Goal: Find specific page/section: Find specific page/section

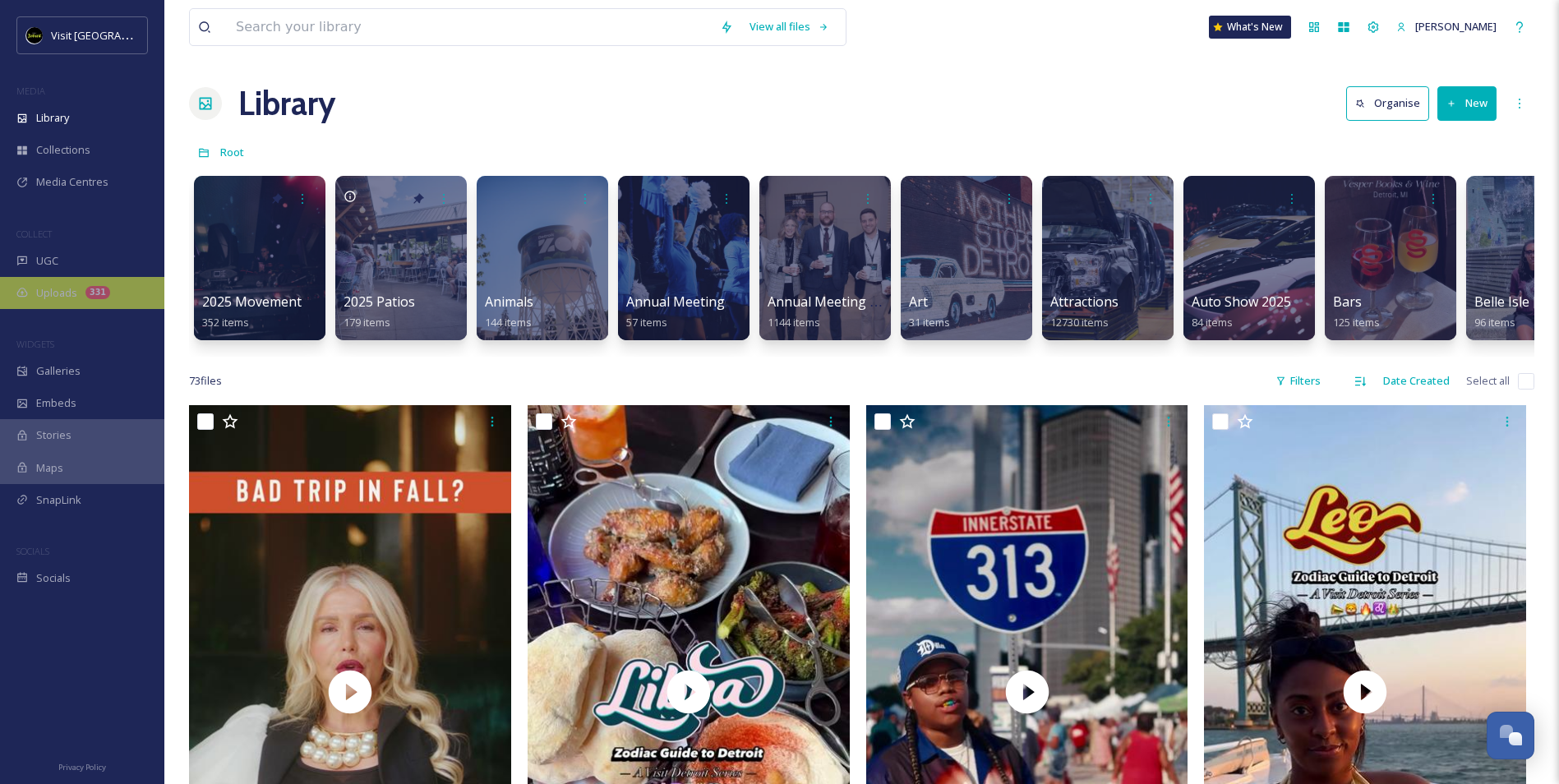
click at [78, 294] on div "Uploads 331" at bounding box center [82, 292] width 164 height 32
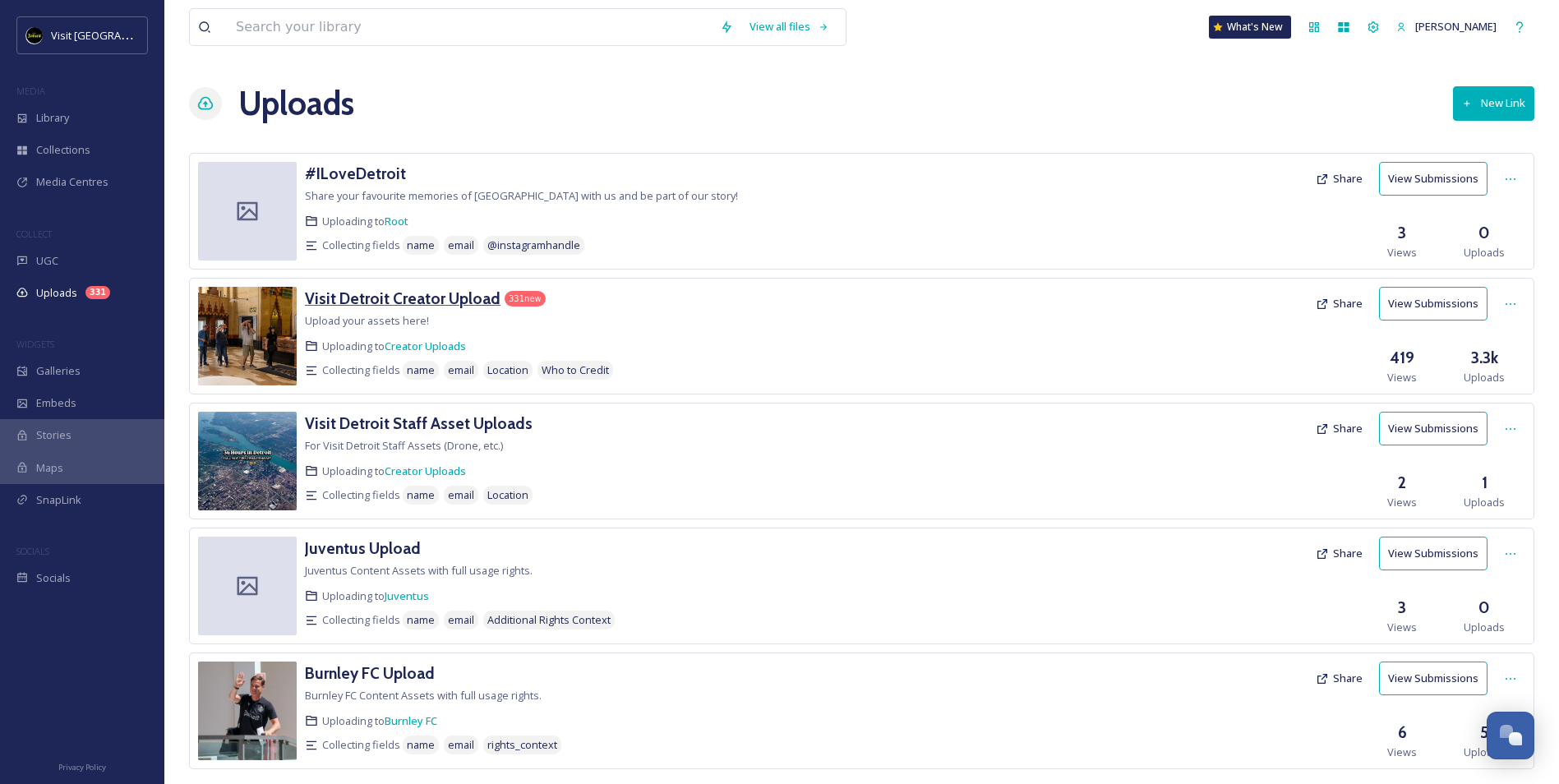
click at [386, 294] on h3 "Visit Detroit Creator Upload" at bounding box center [402, 299] width 195 height 20
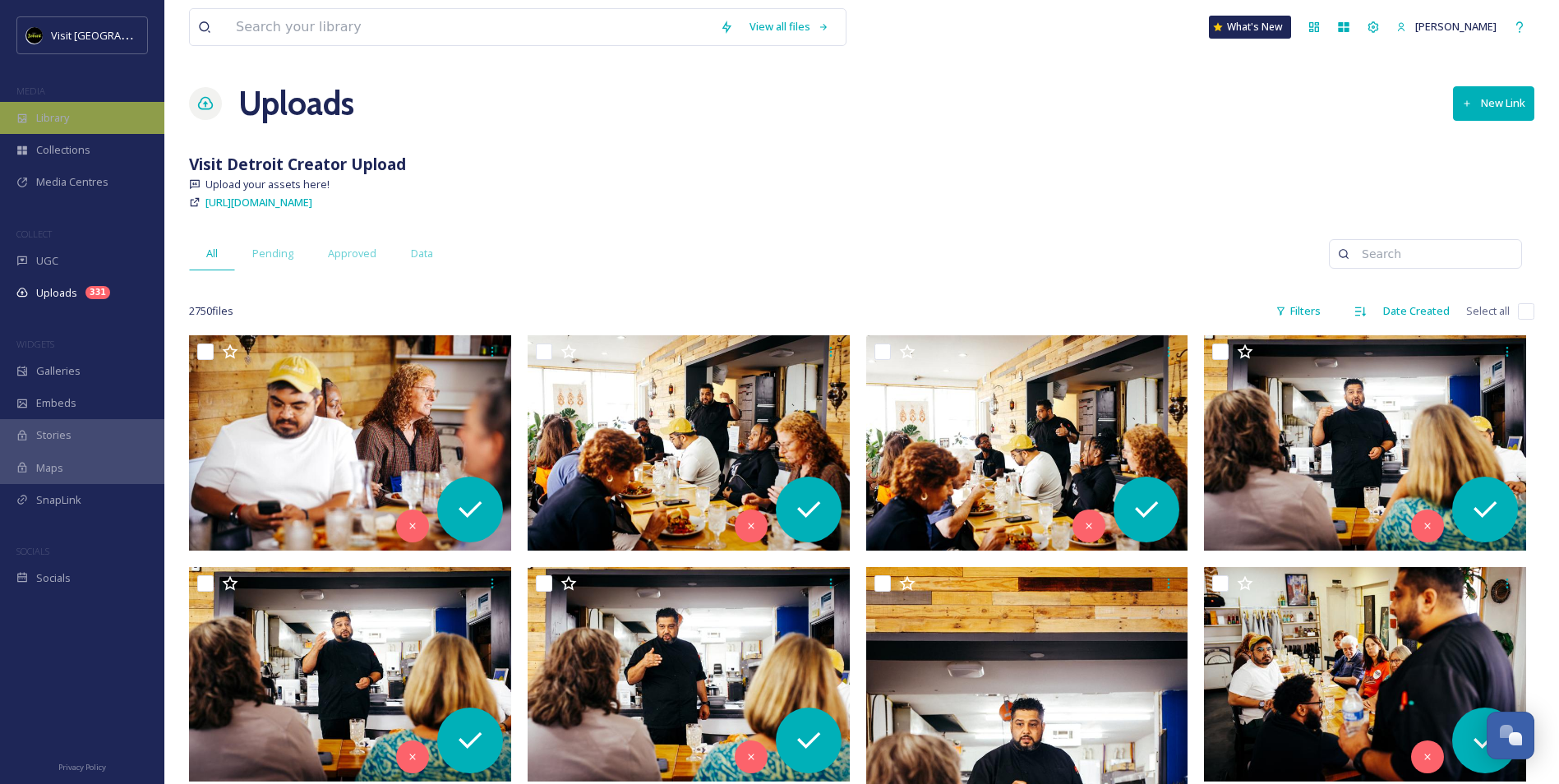
click at [88, 122] on div "Library" at bounding box center [82, 117] width 164 height 32
